Goal: Task Accomplishment & Management: Complete application form

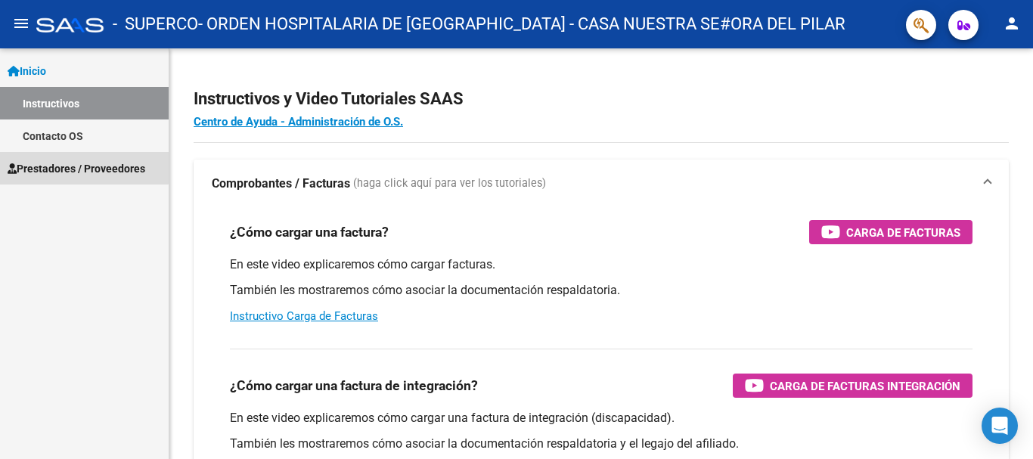
click at [57, 166] on span "Prestadores / Proveedores" at bounding box center [77, 168] width 138 height 17
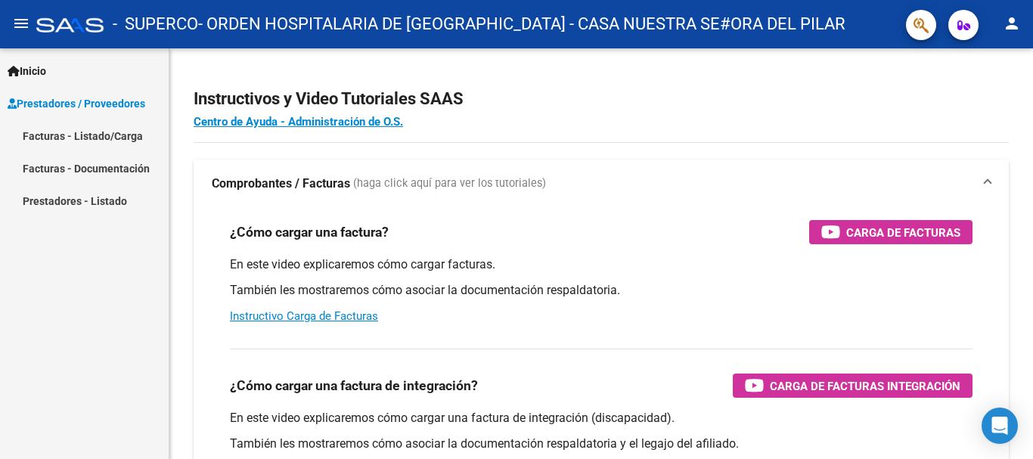
click at [59, 140] on link "Facturas - Listado/Carga" at bounding box center [84, 136] width 169 height 33
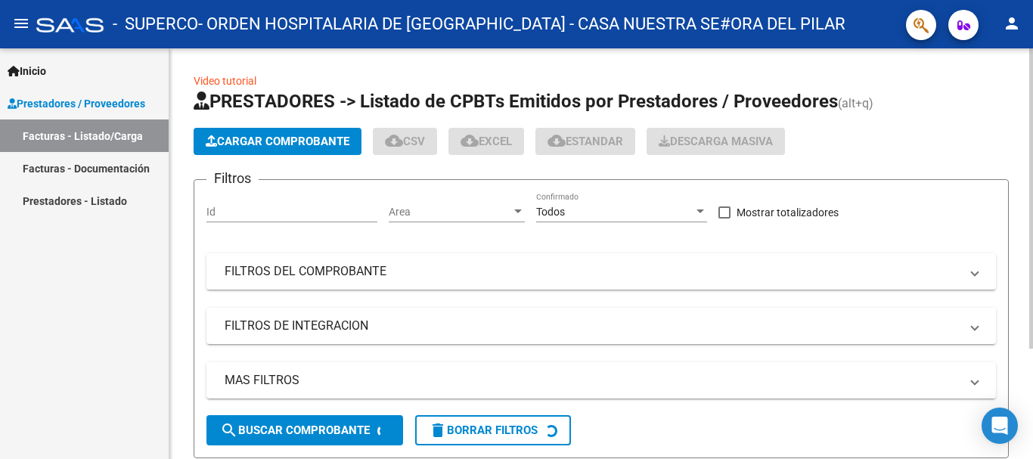
click at [266, 136] on span "Cargar Comprobante" at bounding box center [278, 142] width 144 height 14
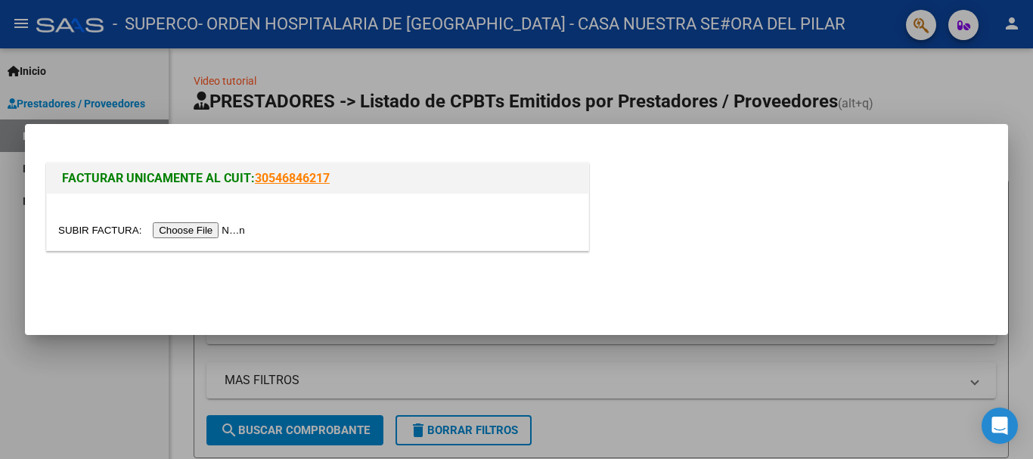
click at [217, 228] on input "file" at bounding box center [153, 230] width 191 height 16
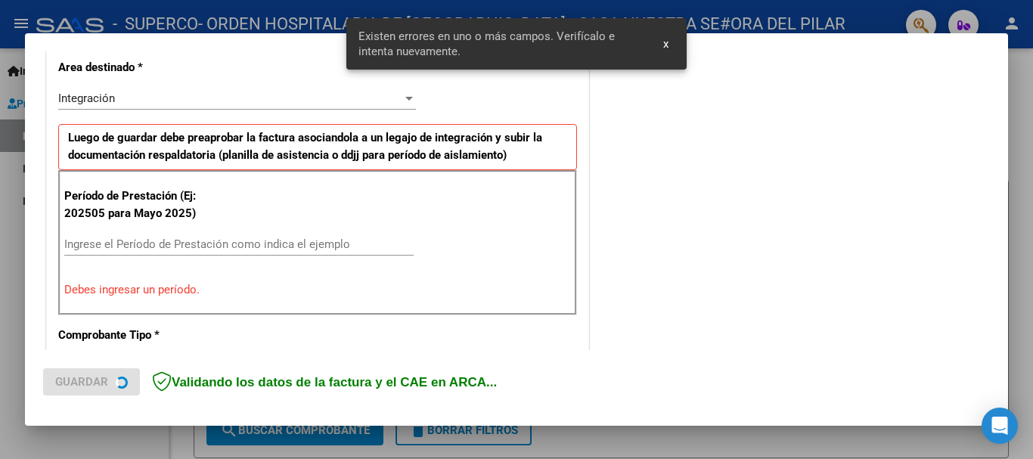
scroll to position [377, 0]
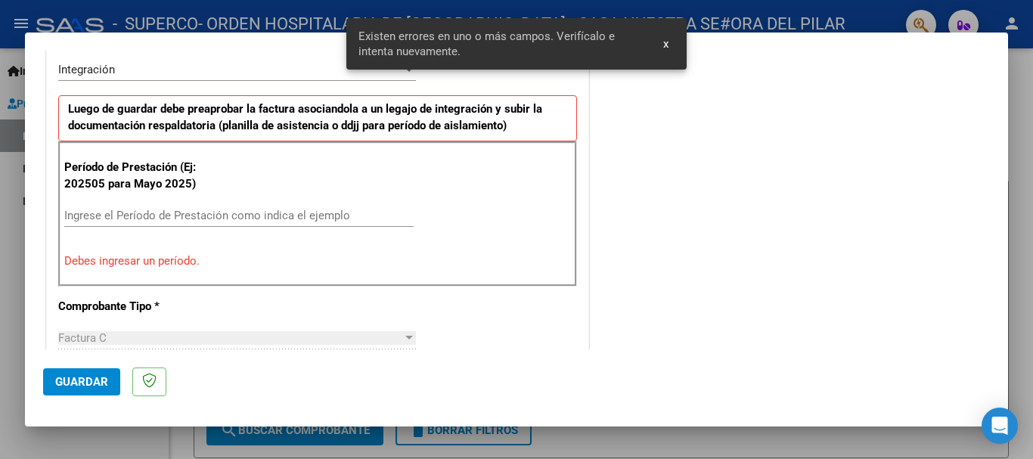
click at [141, 216] on input "Ingrese el Período de Prestación como indica el ejemplo" at bounding box center [238, 216] width 349 height 14
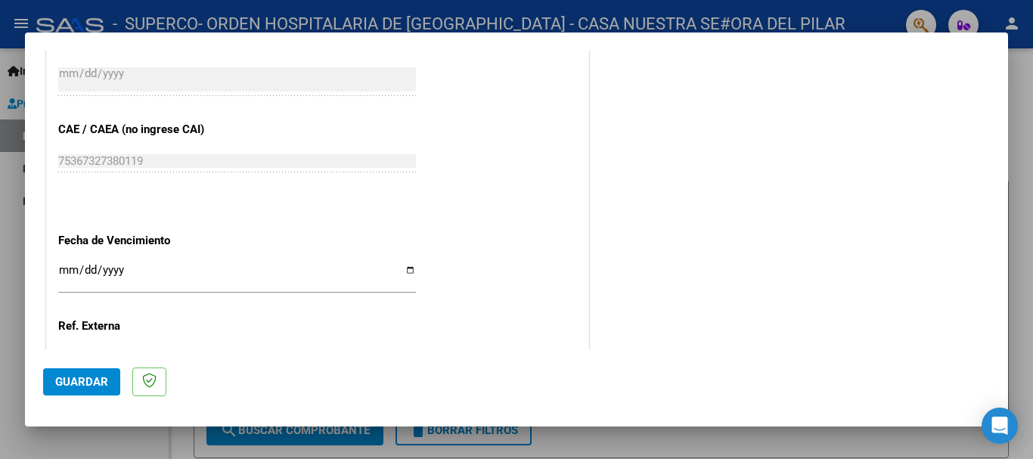
scroll to position [1032, 0]
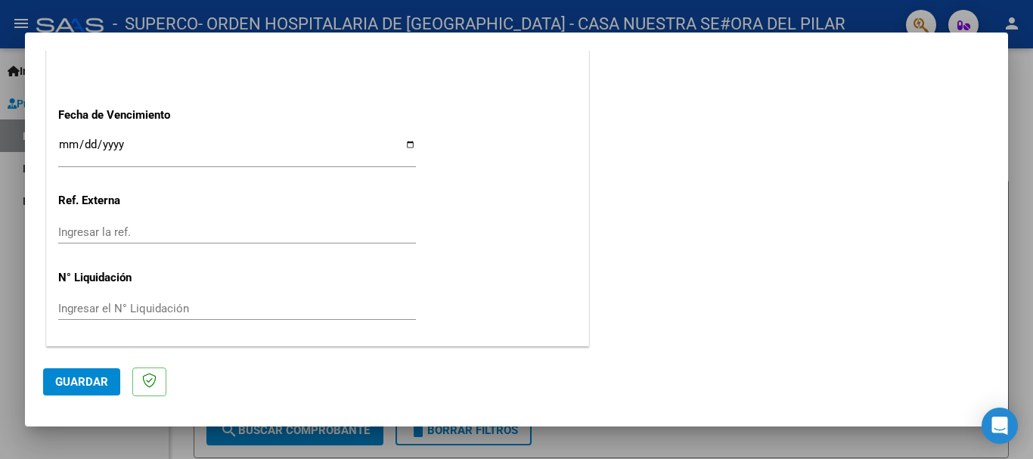
type input "202508"
click at [76, 382] on span "Guardar" at bounding box center [81, 382] width 53 height 14
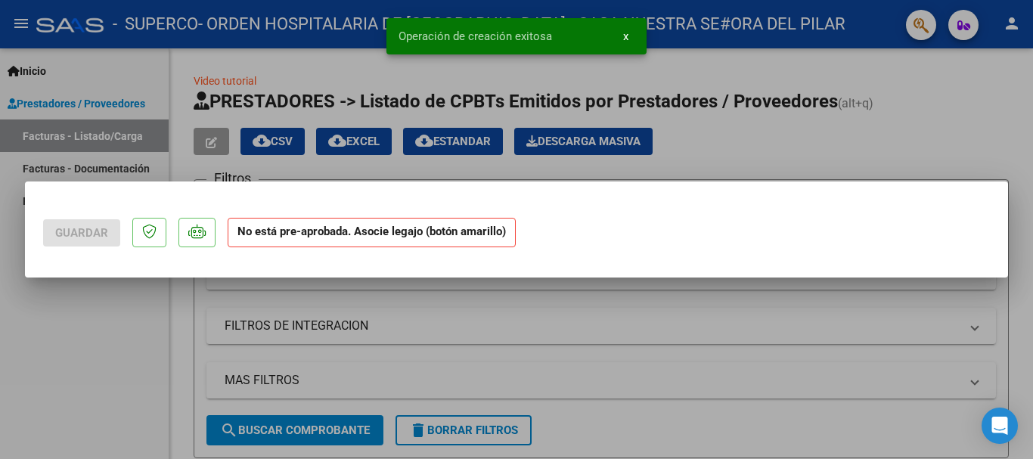
scroll to position [0, 0]
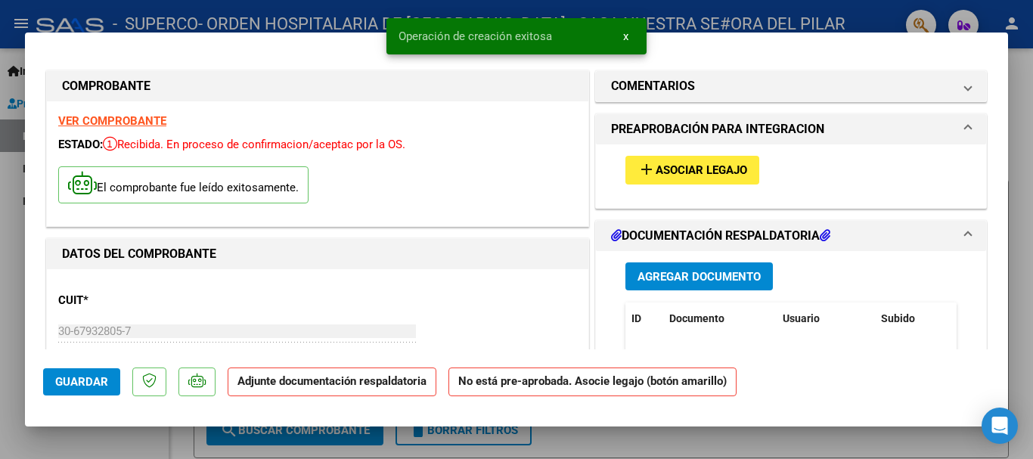
click at [656, 166] on span "Asociar Legajo" at bounding box center [702, 171] width 92 height 14
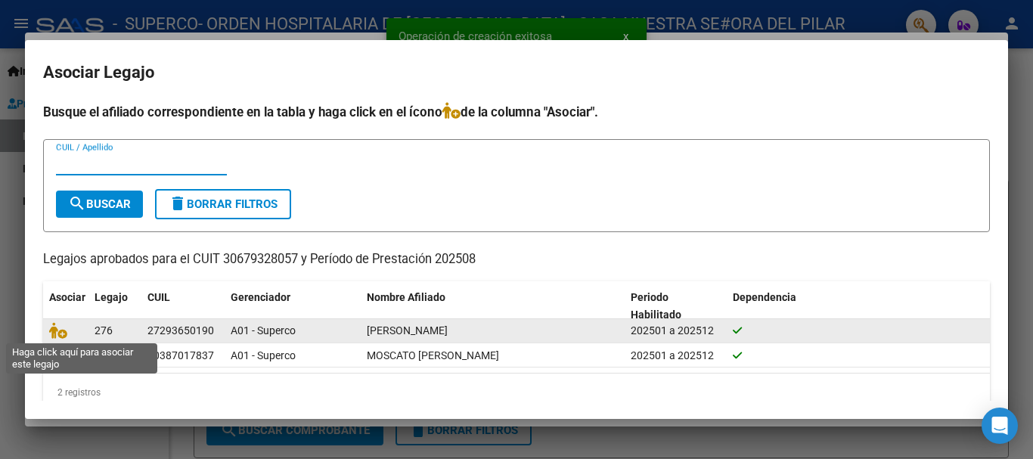
click at [67, 328] on span at bounding box center [60, 331] width 23 height 12
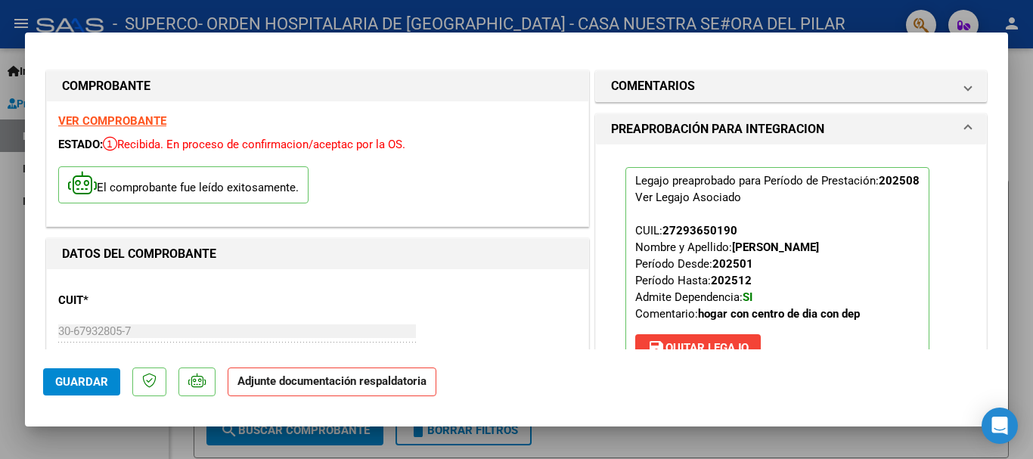
scroll to position [227, 0]
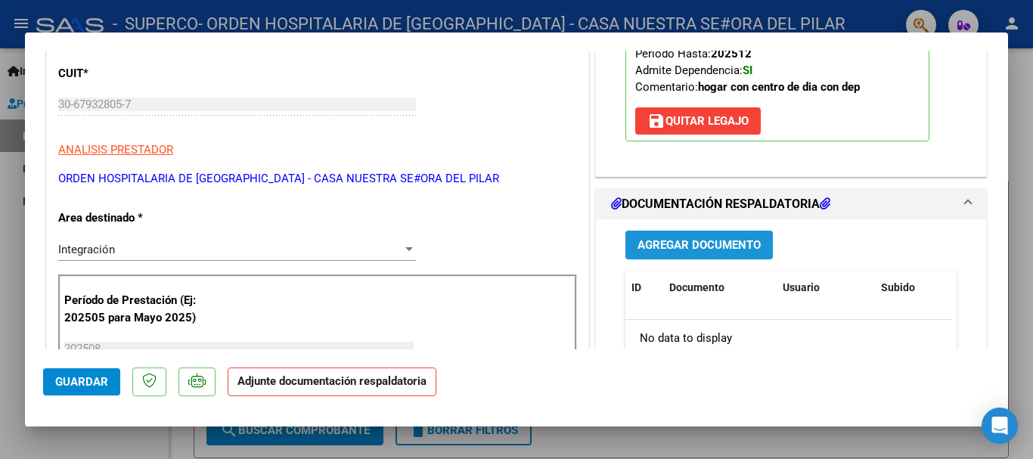
click at [703, 247] on span "Agregar Documento" at bounding box center [699, 246] width 123 height 14
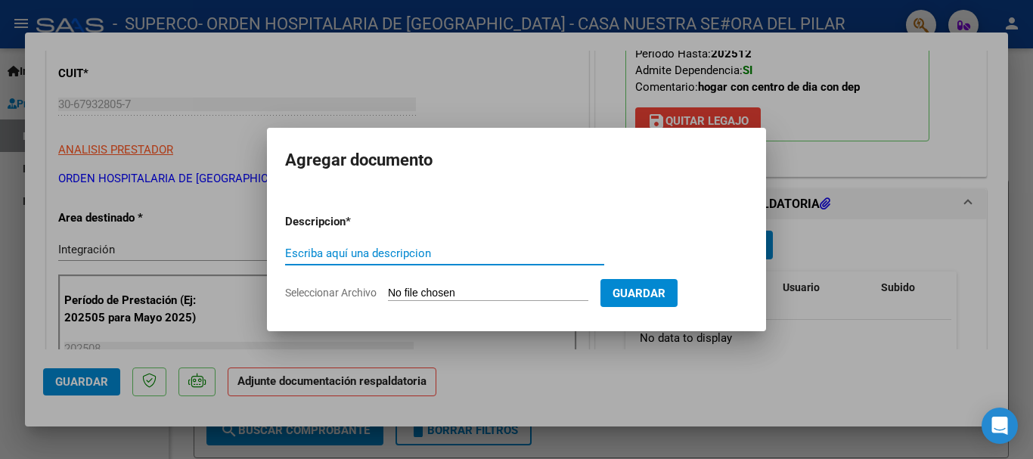
click at [301, 250] on input "Escriba aquí una descripcion" at bounding box center [444, 254] width 319 height 14
type input "Hc y Asist"
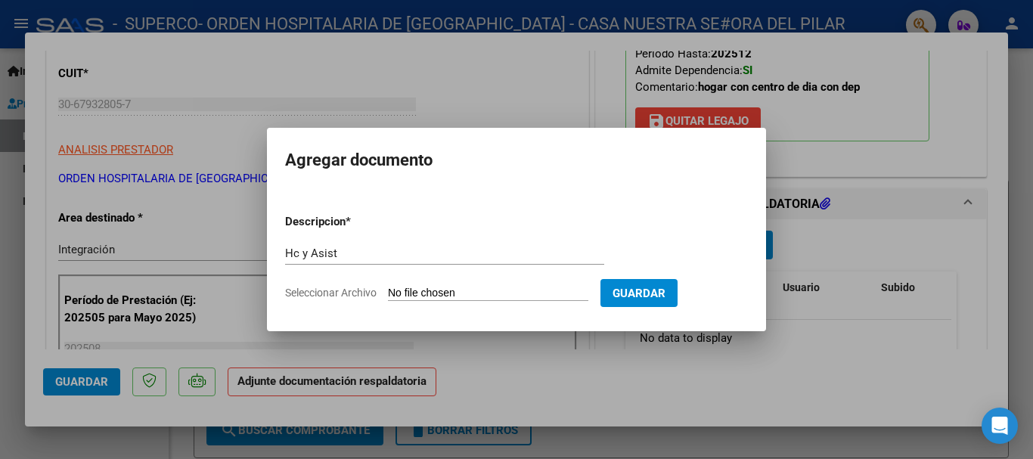
click at [426, 284] on form "Descripcion * Hc y Asist Escriba aquí una descripcion Seleccionar Archivo Guard…" at bounding box center [516, 257] width 463 height 110
click at [427, 292] on input "Seleccionar Archivo" at bounding box center [488, 294] width 200 height 14
type input "C:\fakepath\pereyra hc_250828093938.pdf"
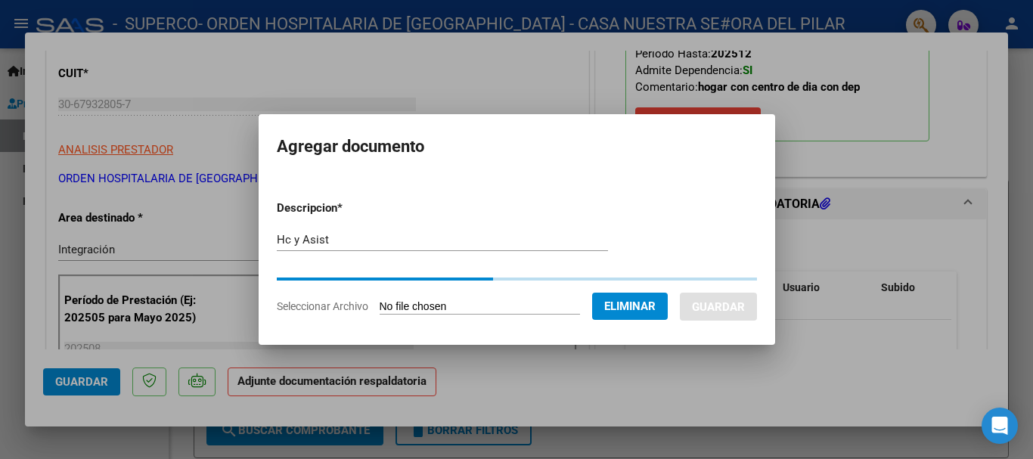
click at [317, 240] on input "Hc y Asist" at bounding box center [442, 240] width 331 height 14
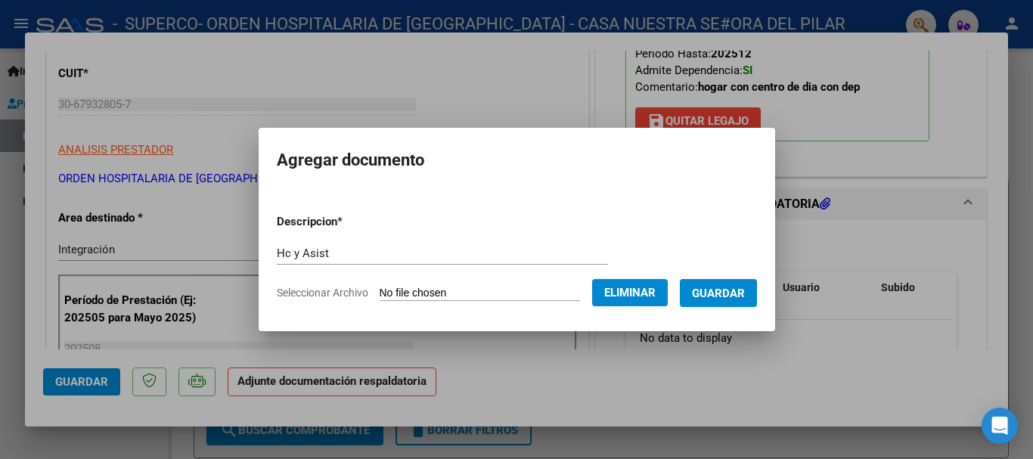
drag, startPoint x: 300, startPoint y: 239, endPoint x: 288, endPoint y: 239, distance: 12.1
click at [288, 239] on form "Descripcion * Hc y Asist Escriba aquí una descripcion Seleccionar Archivo Elimi…" at bounding box center [517, 257] width 480 height 110
drag, startPoint x: 316, startPoint y: 256, endPoint x: 278, endPoint y: 256, distance: 38.6
click at [278, 256] on input "Hc y Asist" at bounding box center [442, 254] width 331 height 14
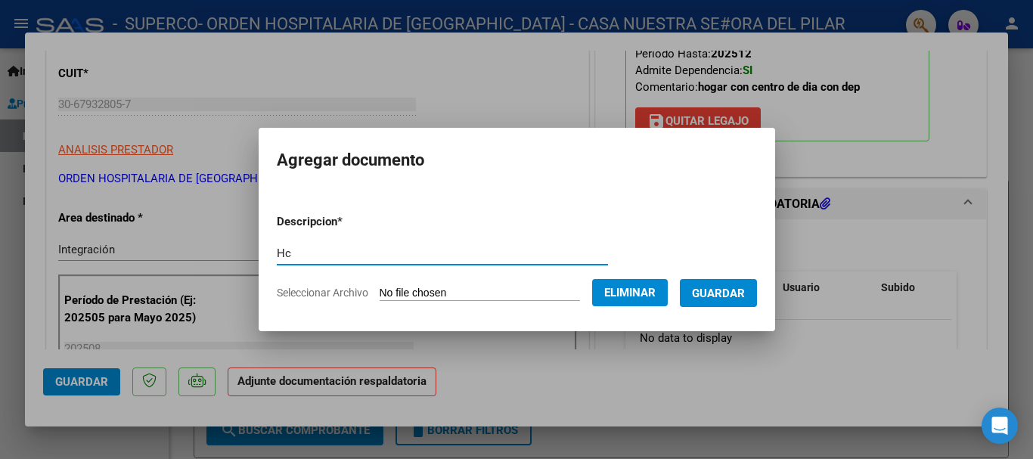
type input "Hc"
click at [723, 298] on span "Guardar" at bounding box center [718, 294] width 53 height 14
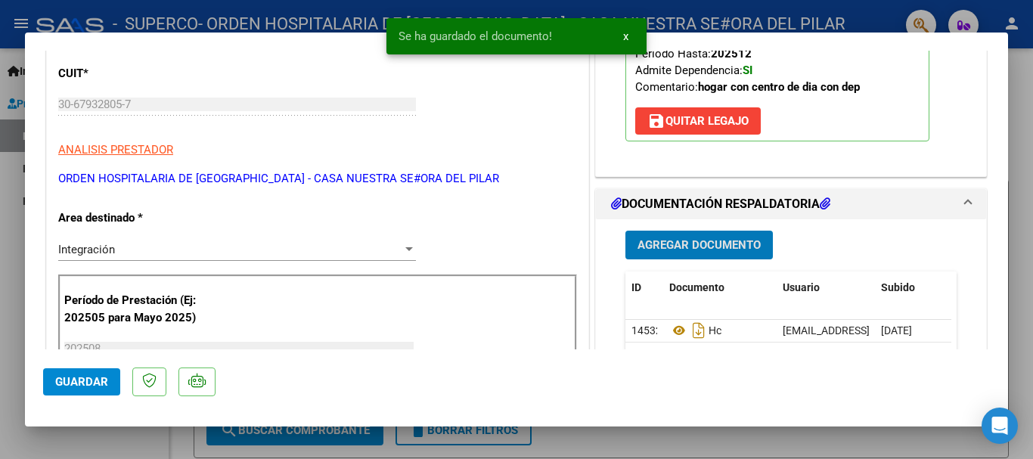
scroll to position [303, 0]
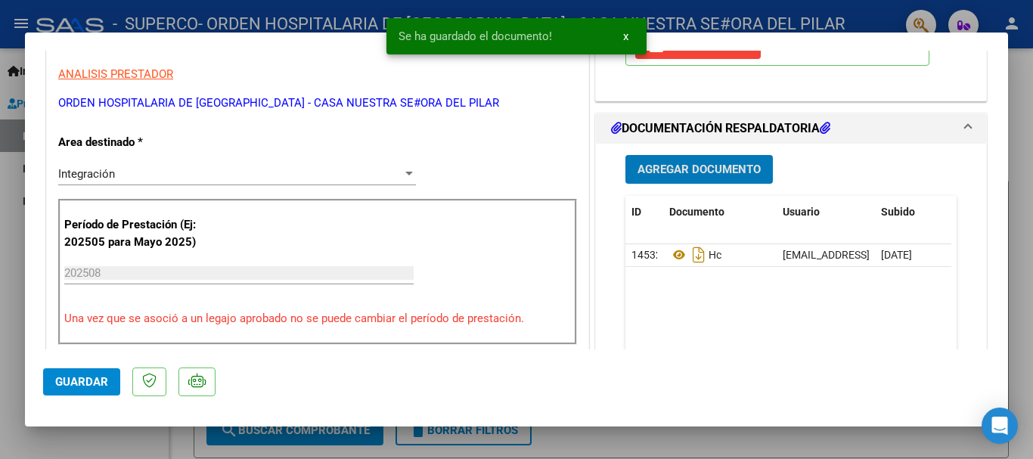
click at [54, 387] on button "Guardar" at bounding box center [81, 381] width 77 height 27
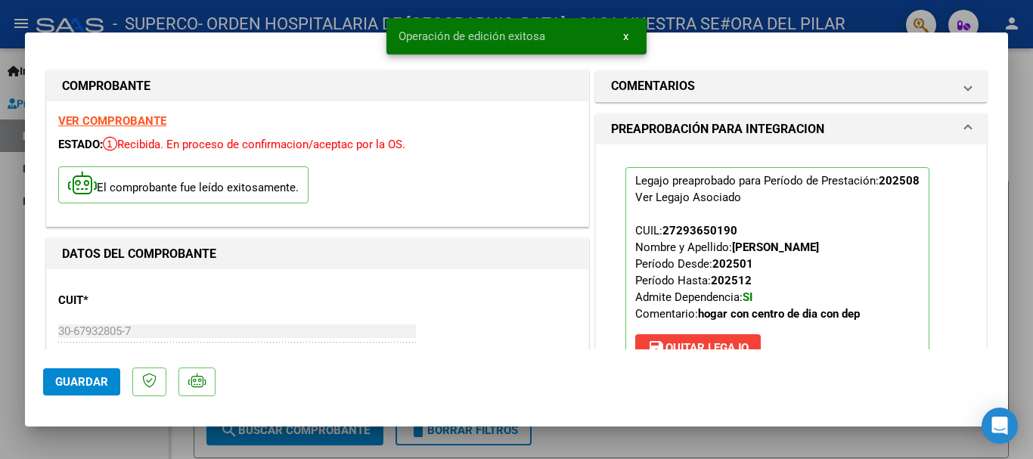
click at [855, 14] on div at bounding box center [516, 229] width 1033 height 459
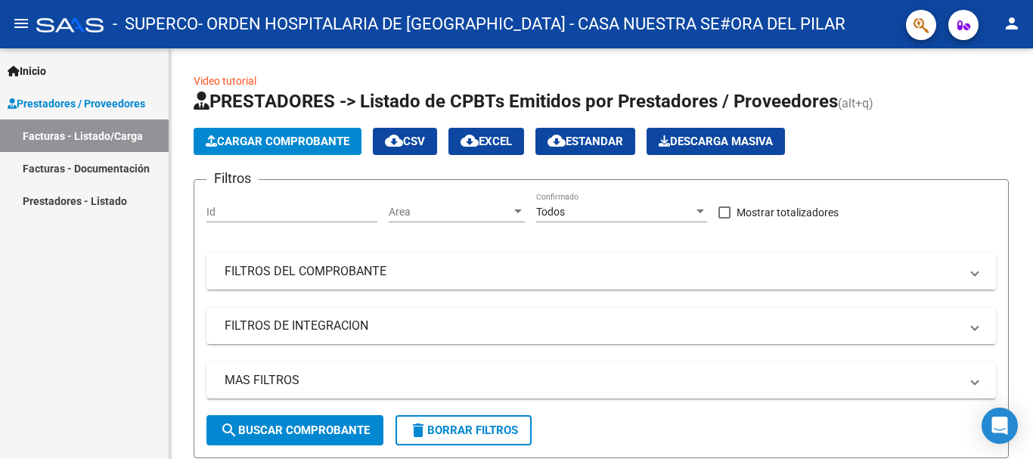
click at [68, 126] on link "Facturas - Listado/Carga" at bounding box center [84, 136] width 169 height 33
click at [43, 165] on link "Facturas - Documentación" at bounding box center [84, 168] width 169 height 33
